Goal: Task Accomplishment & Management: Use online tool/utility

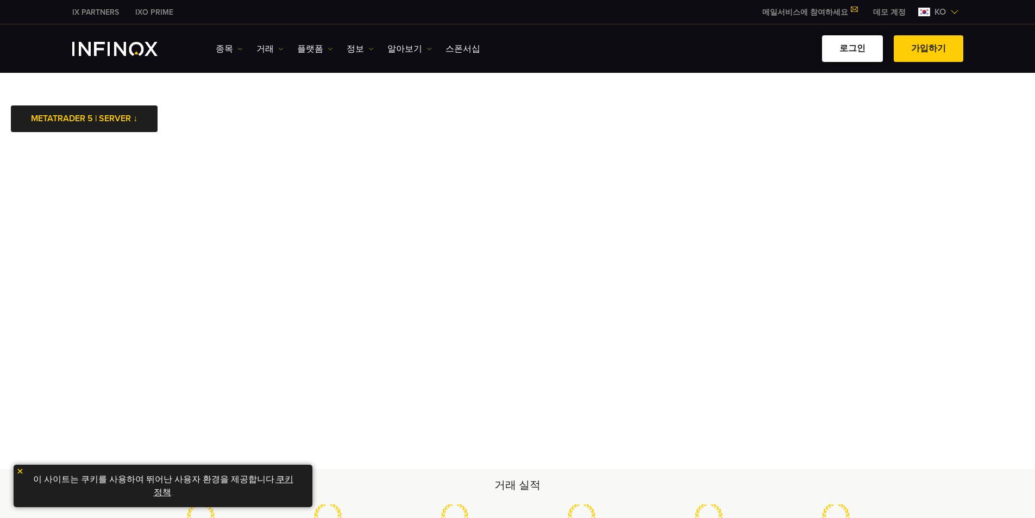
click at [857, 47] on link "로그인" at bounding box center [852, 48] width 61 height 27
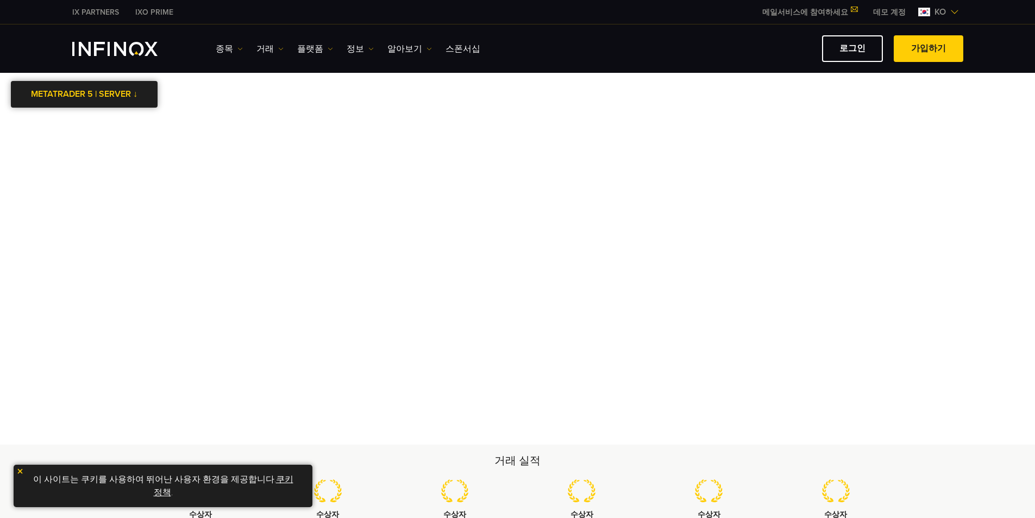
click at [110, 97] on link "METATRADER 5 | SERVER ↓" at bounding box center [84, 94] width 147 height 27
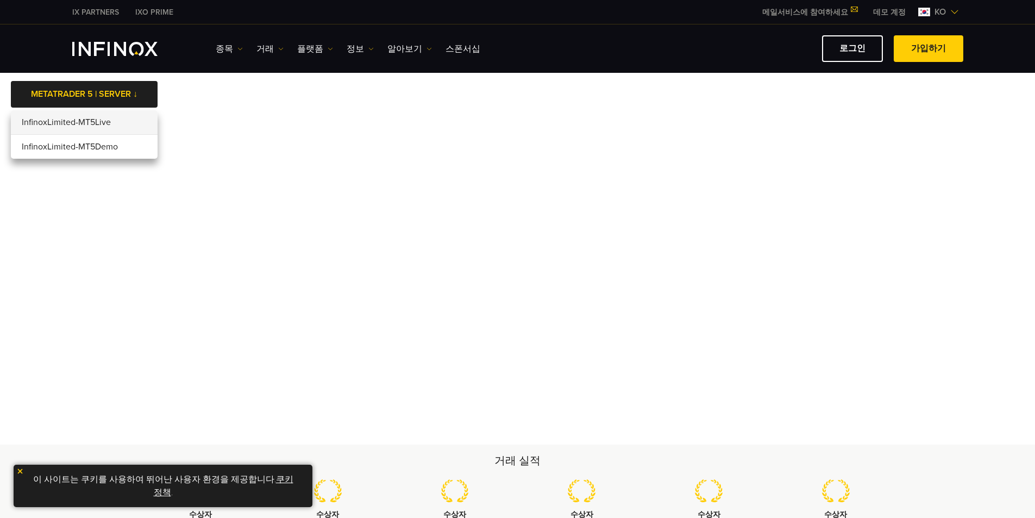
click at [110, 122] on li "InfinoxLimited-MT5Live" at bounding box center [84, 122] width 147 height 24
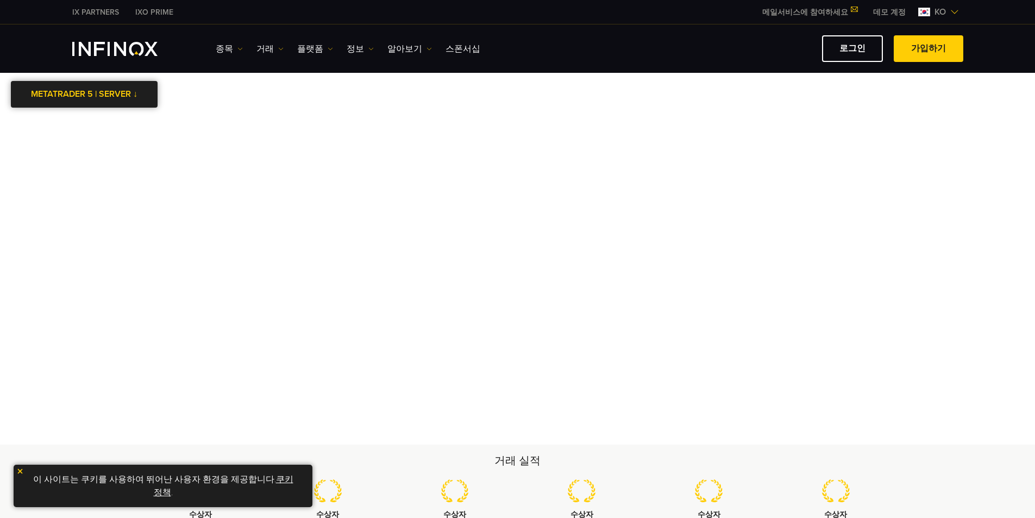
click at [120, 96] on link "METATRADER 5 | SERVER ↓" at bounding box center [84, 94] width 147 height 27
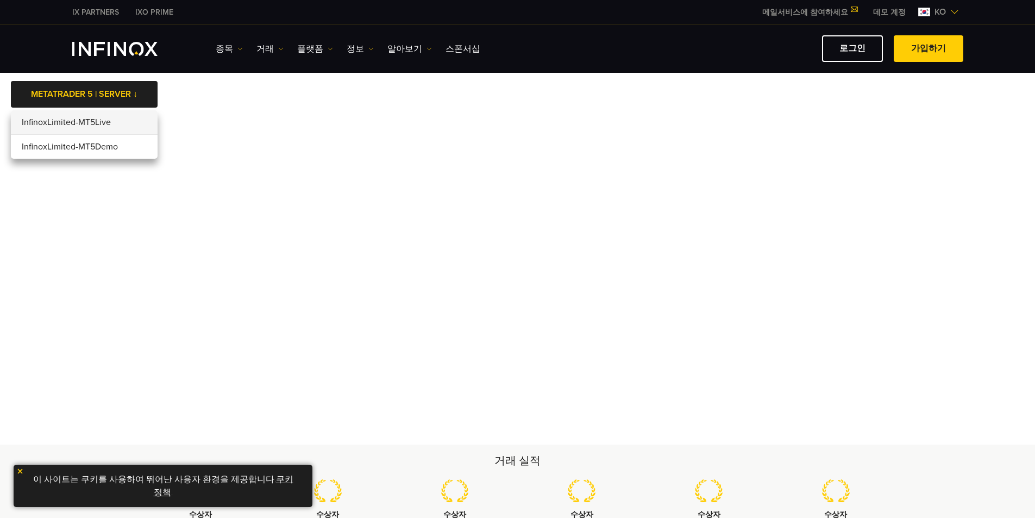
click at [540, 93] on body "IX PARTNERS IXO PRIME 메일서비스에 참여하세요 IX Daily와 투자 기회를 놓치지마세요! 지금 참여하세요! 조건 및 약관 을…" at bounding box center [517, 456] width 1035 height 913
